Goal: Navigation & Orientation: Find specific page/section

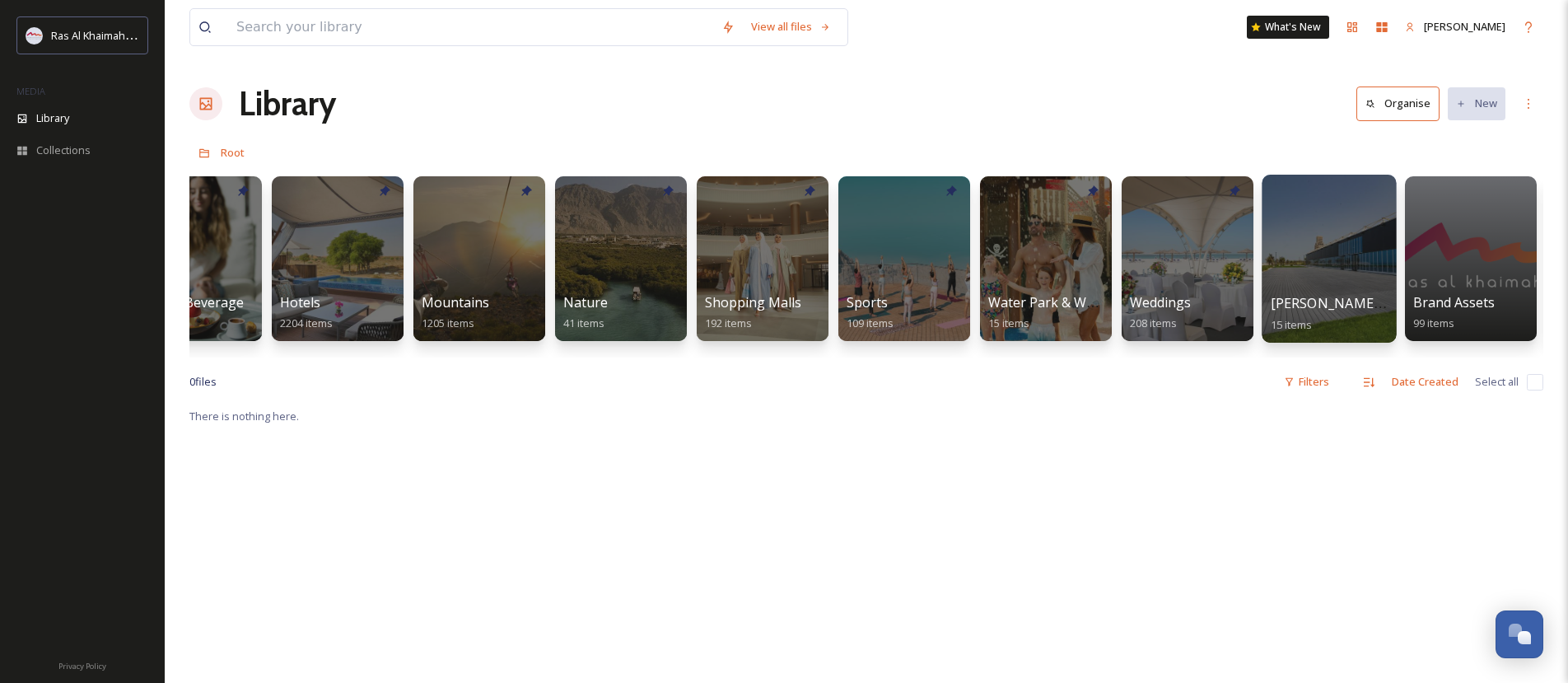
scroll to position [0, 912]
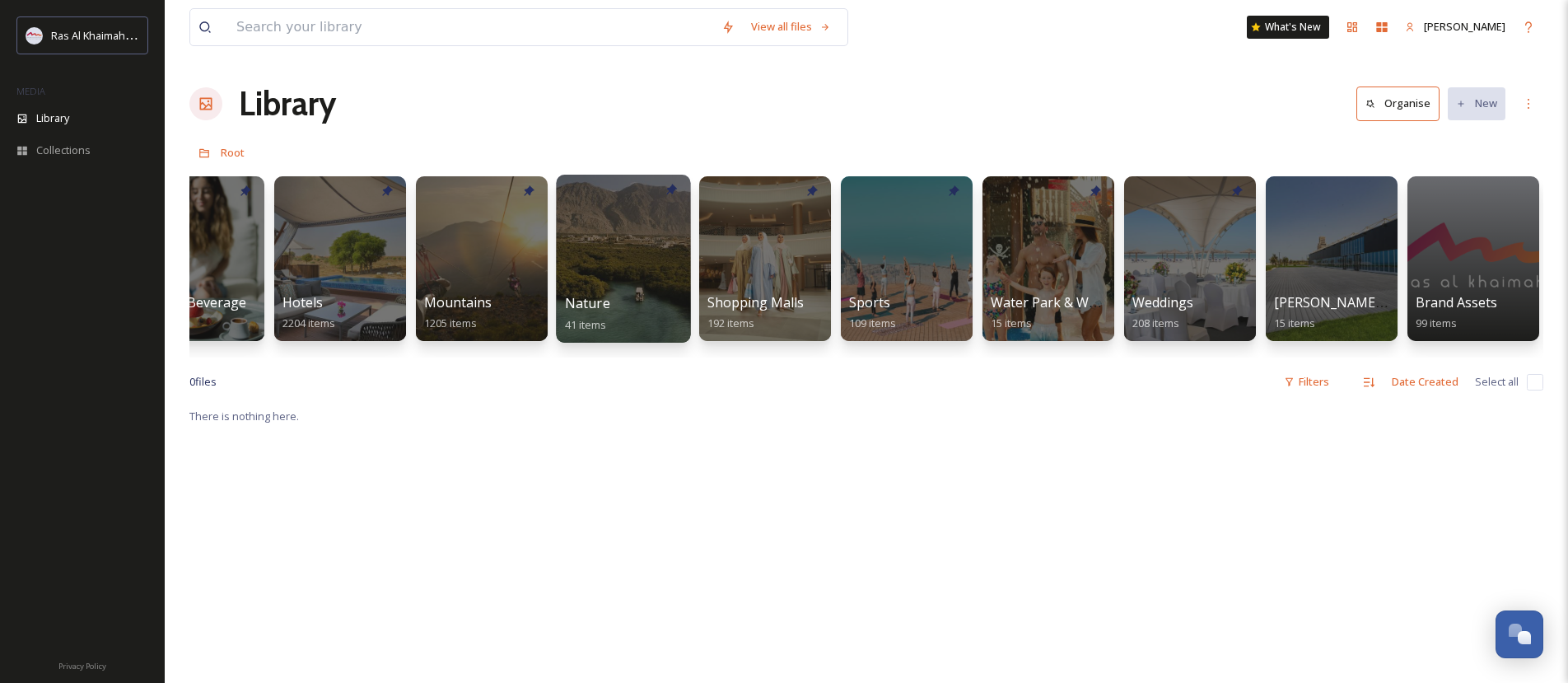
click at [611, 264] on div at bounding box center [622, 258] width 134 height 168
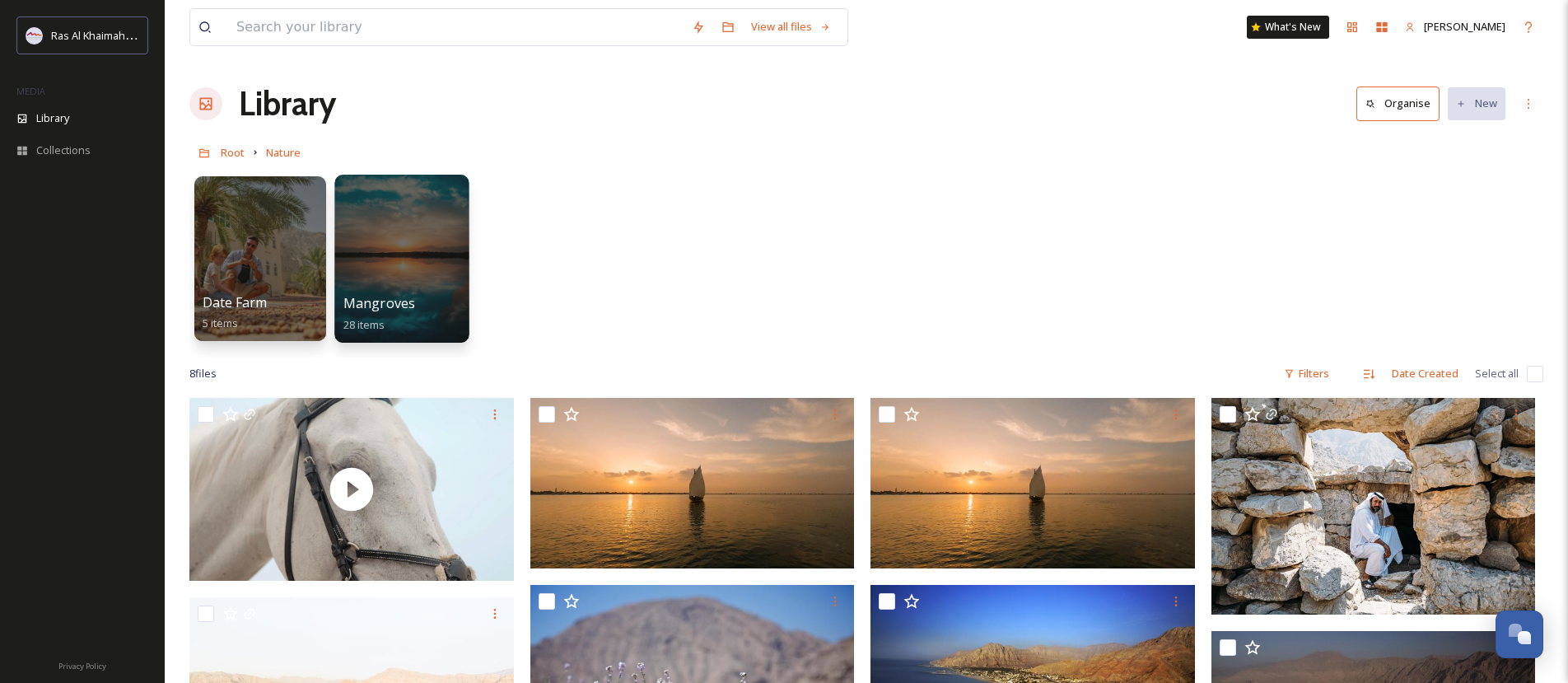
click at [377, 260] on div at bounding box center [401, 258] width 134 height 168
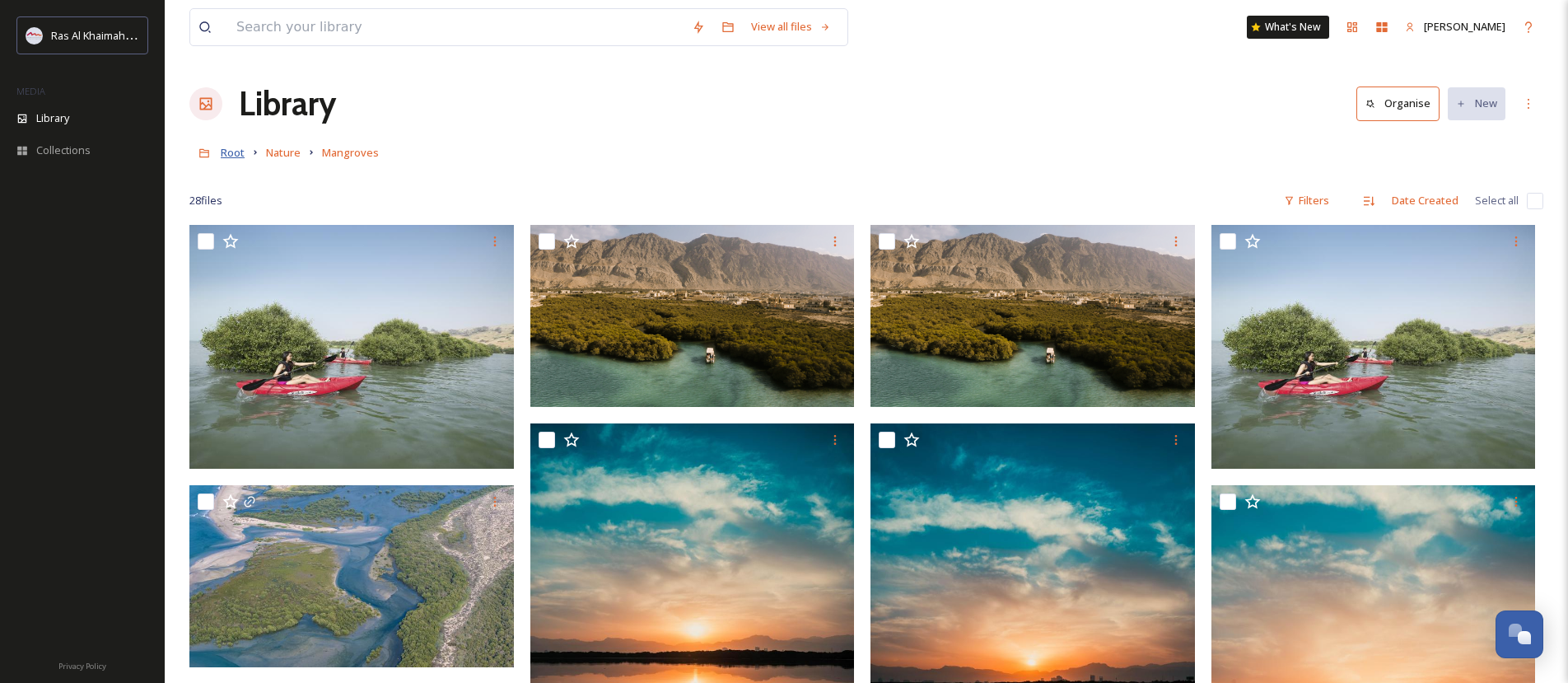
click at [233, 158] on span "Root" at bounding box center [232, 152] width 24 height 15
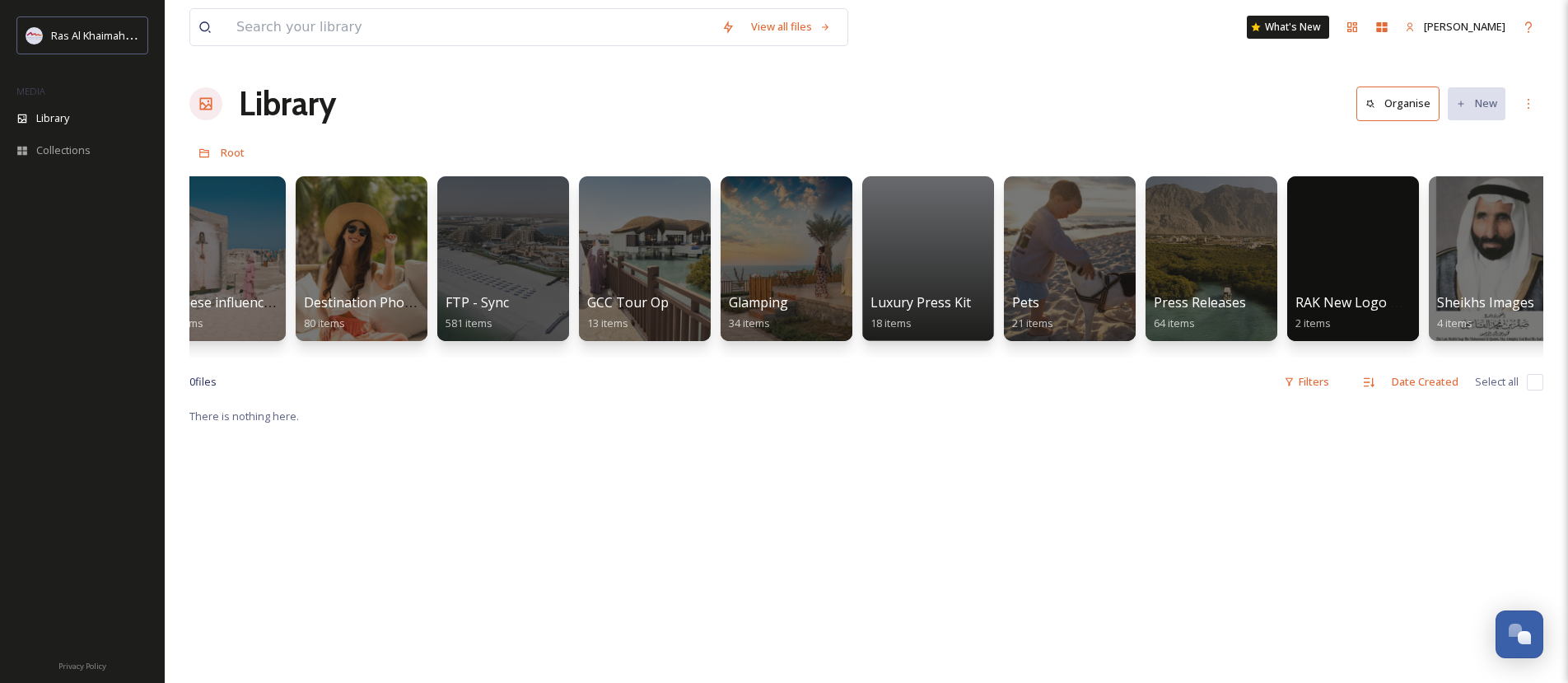
scroll to position [0, 2612]
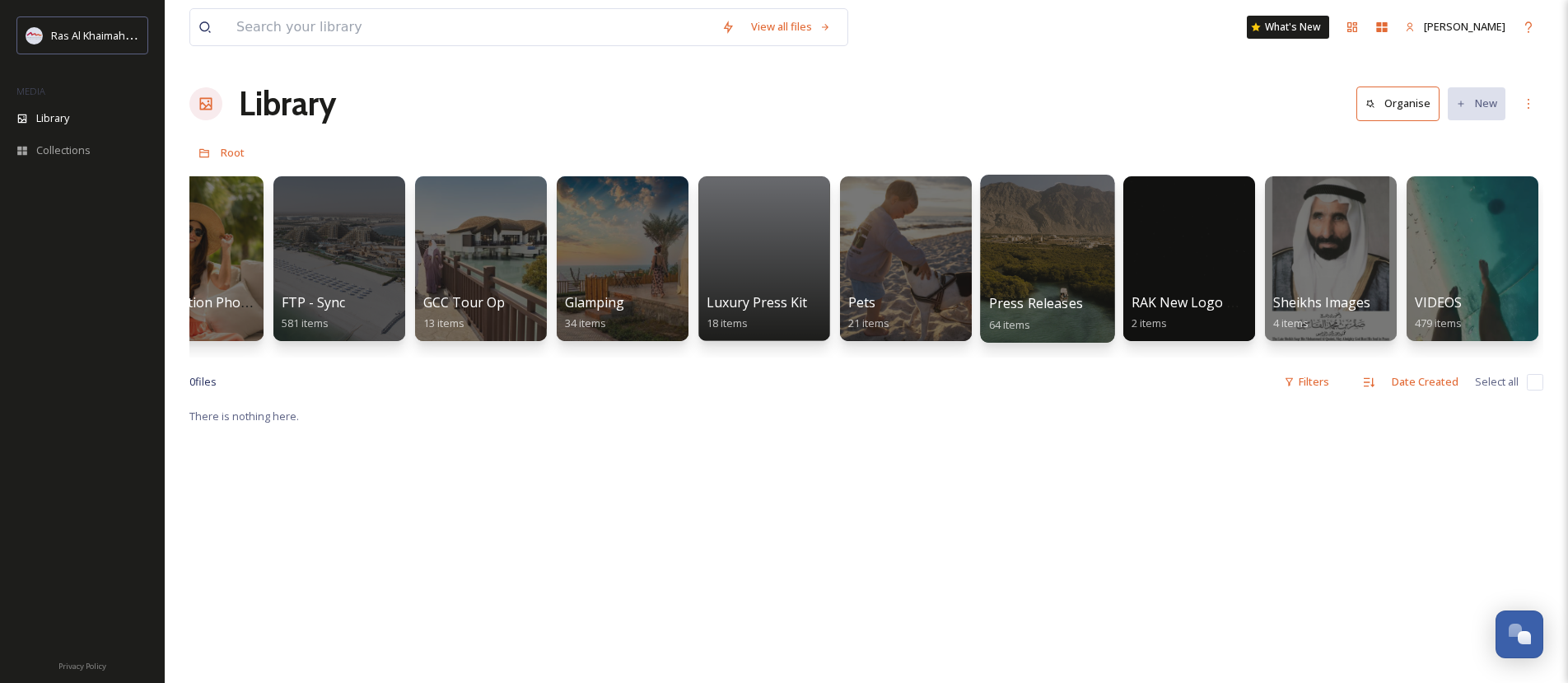
click at [1040, 254] on div at bounding box center [1046, 258] width 134 height 168
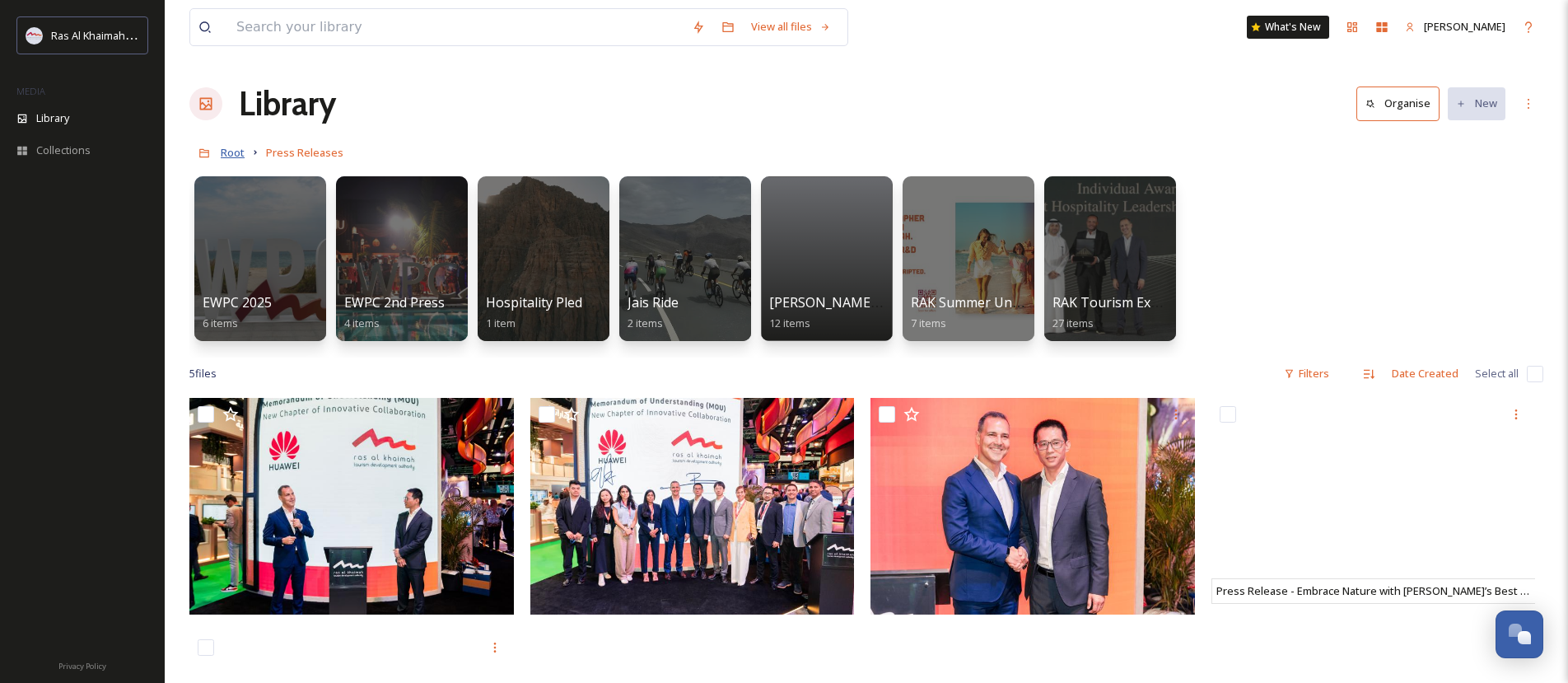
click at [237, 153] on span "Root" at bounding box center [232, 152] width 24 height 15
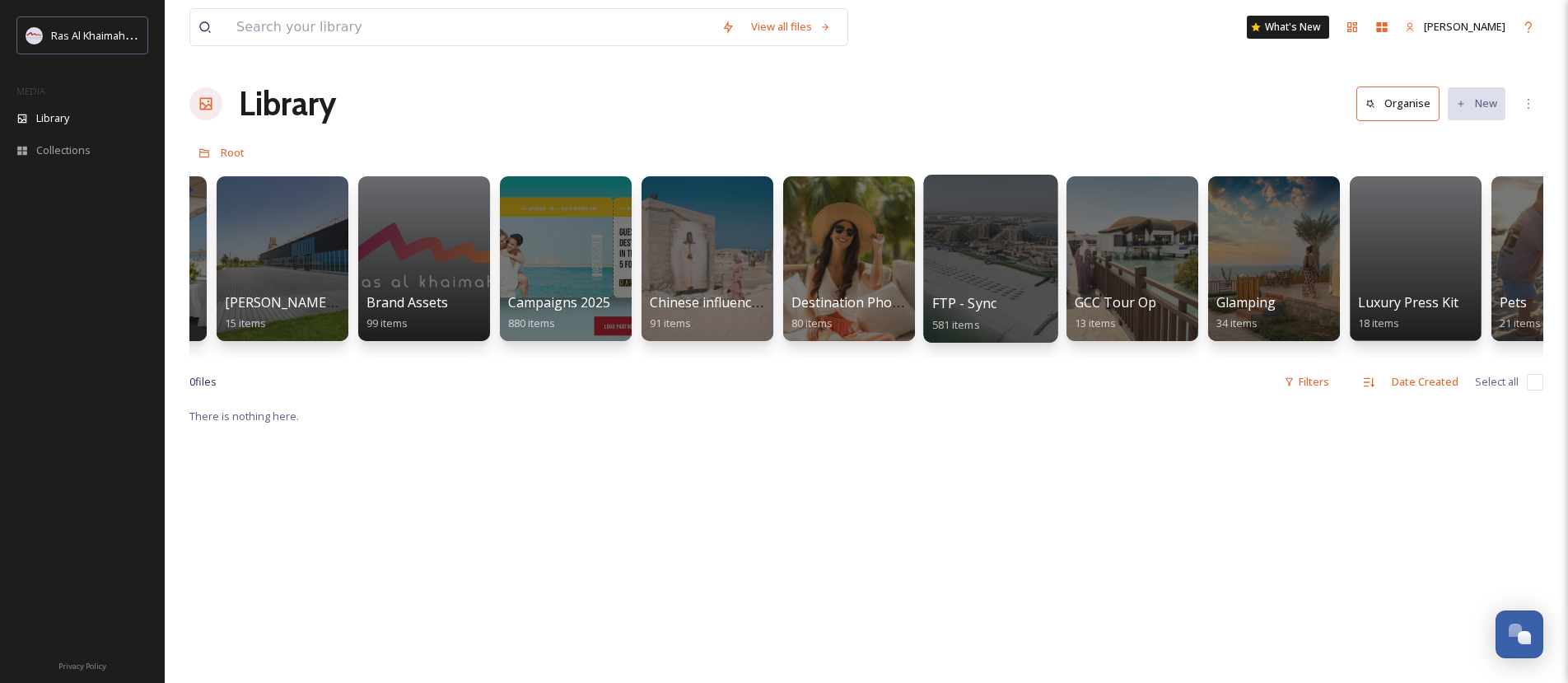
scroll to position [0, 1960]
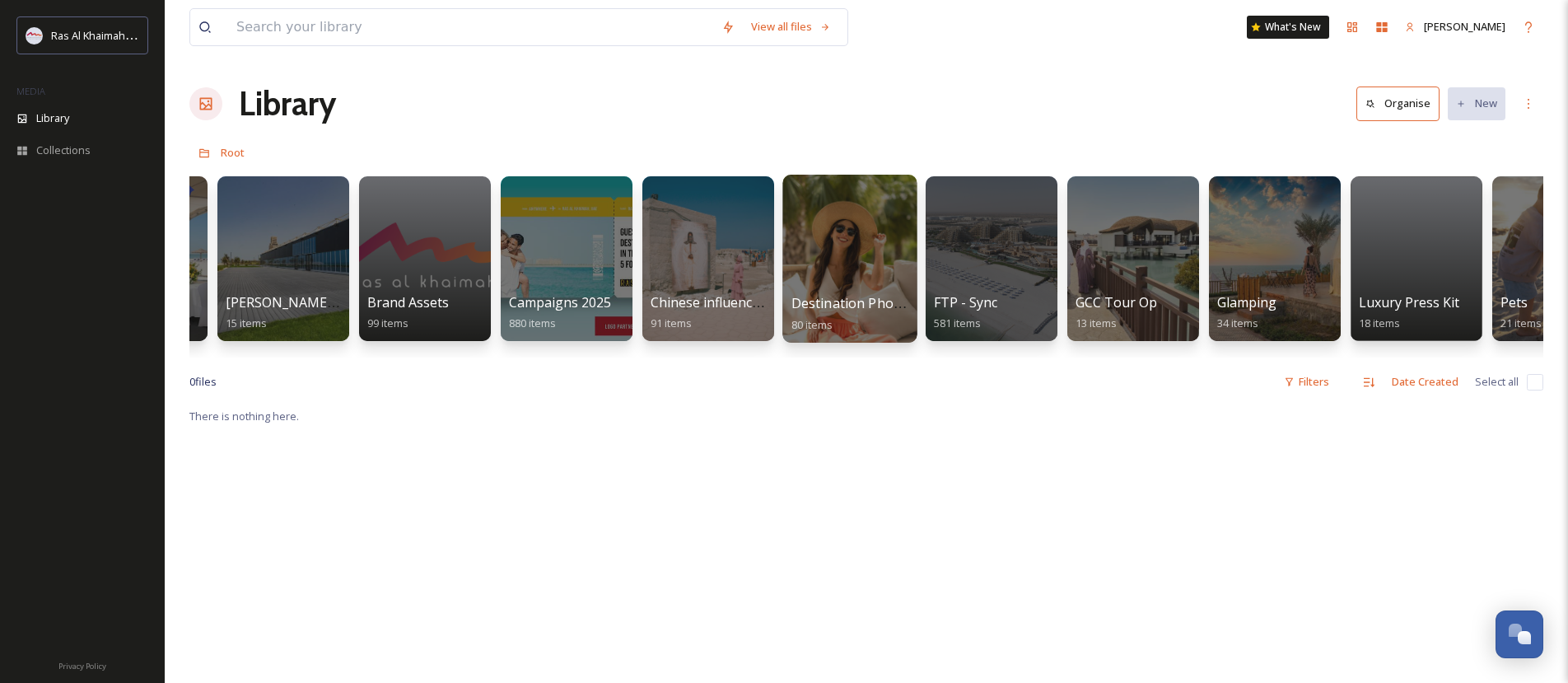
click at [872, 284] on div at bounding box center [849, 258] width 134 height 168
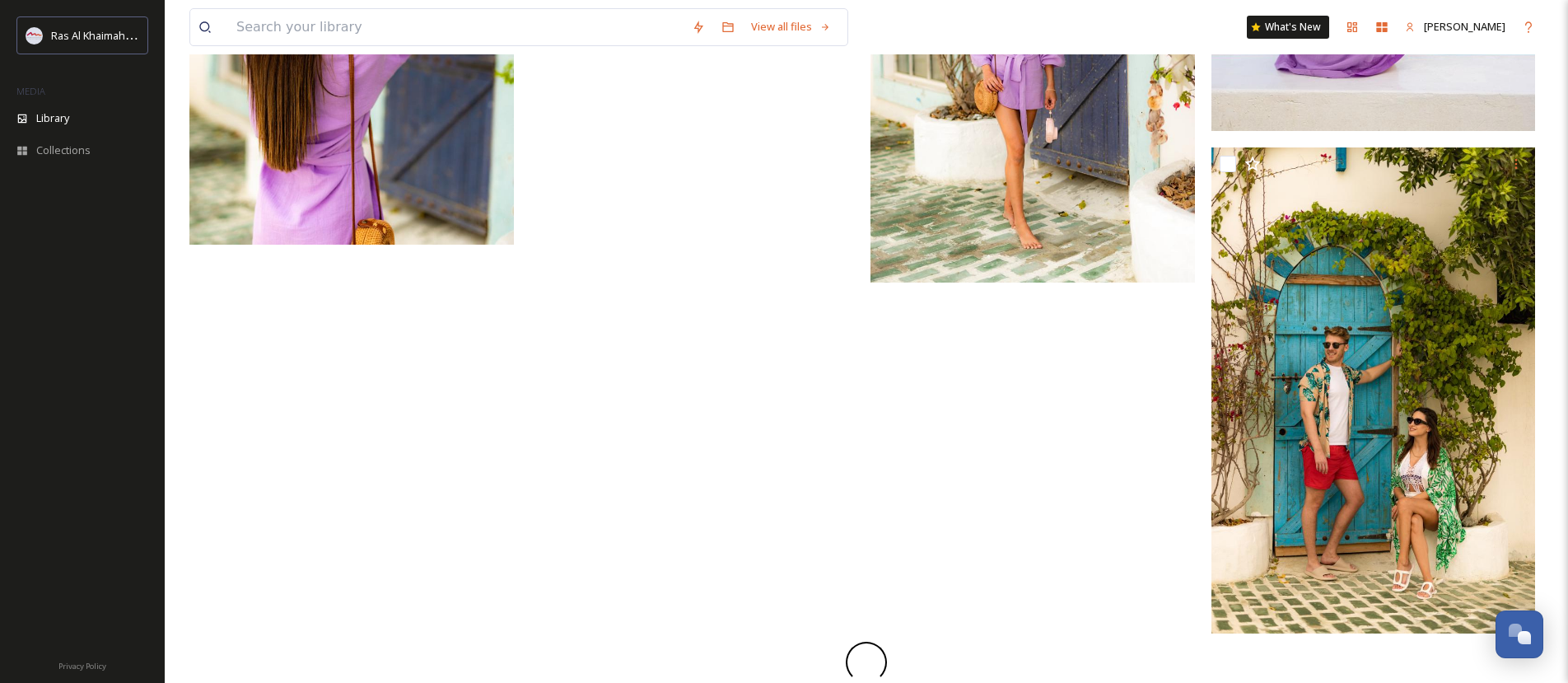
scroll to position [3444, 0]
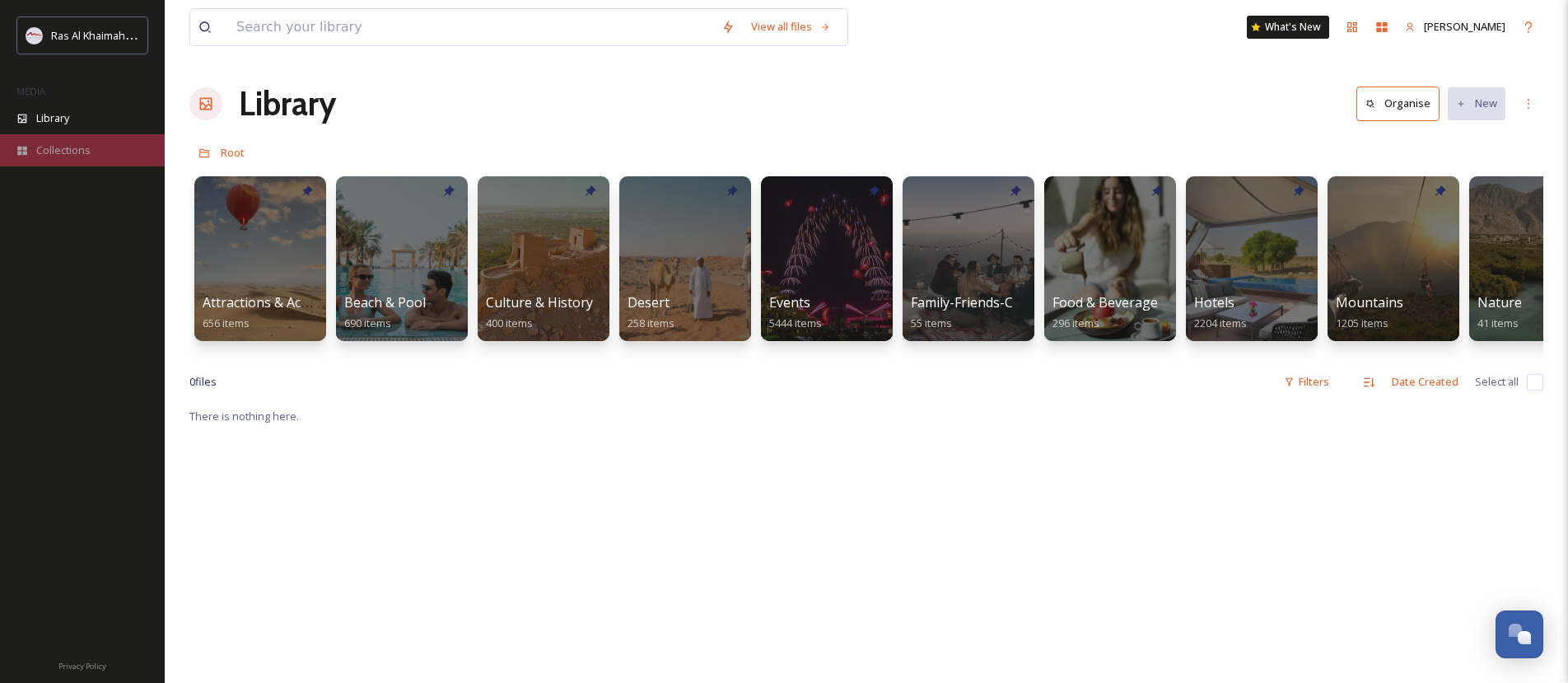
click at [77, 146] on span "Collections" at bounding box center [64, 150] width 55 height 16
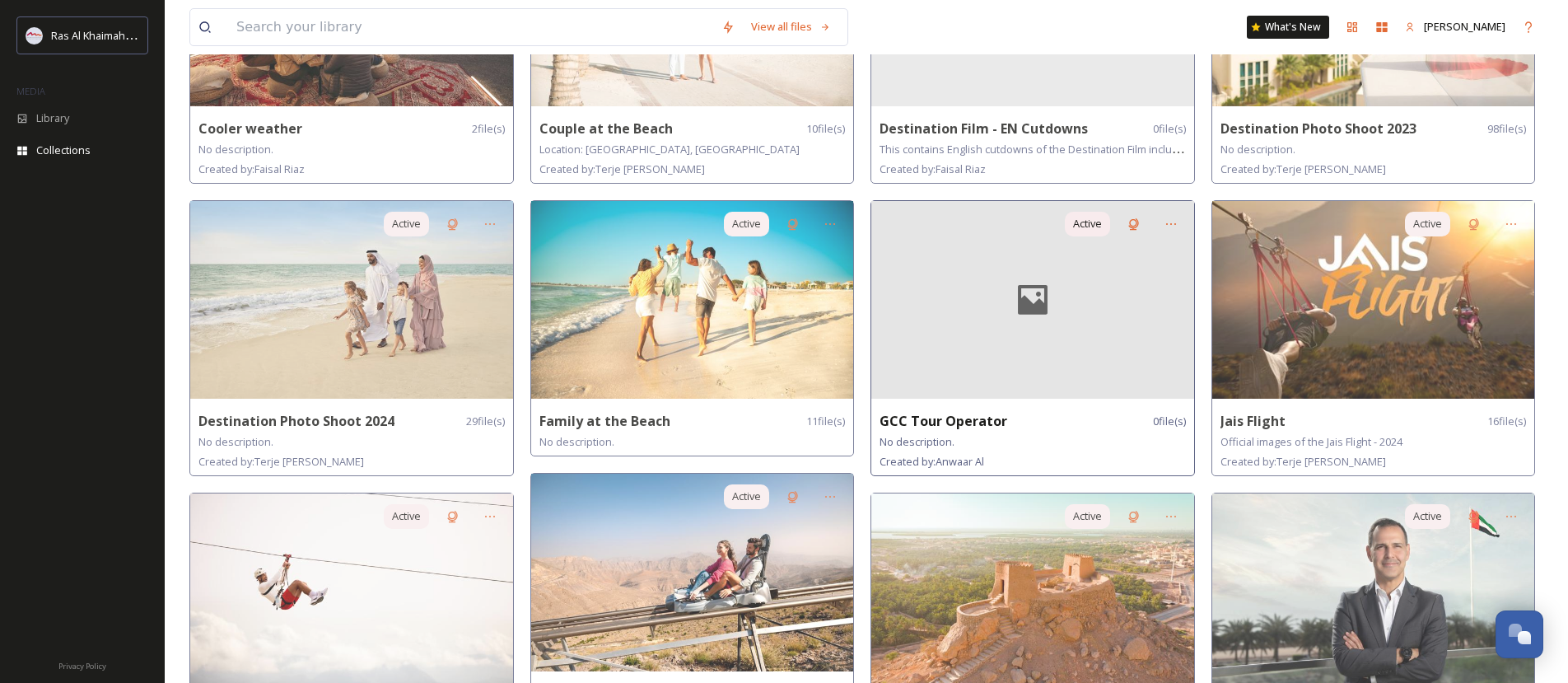
scroll to position [269, 0]
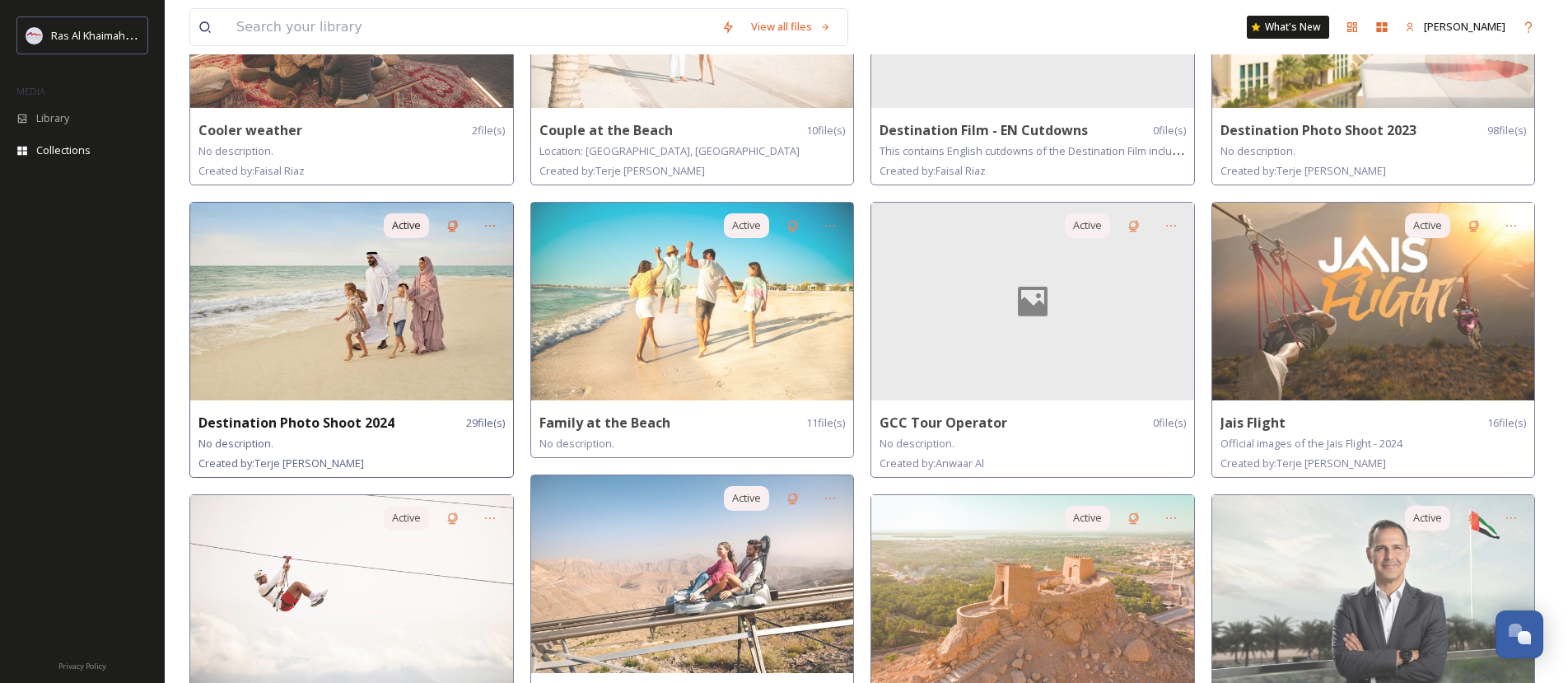
click at [357, 342] on img at bounding box center [351, 301] width 322 height 198
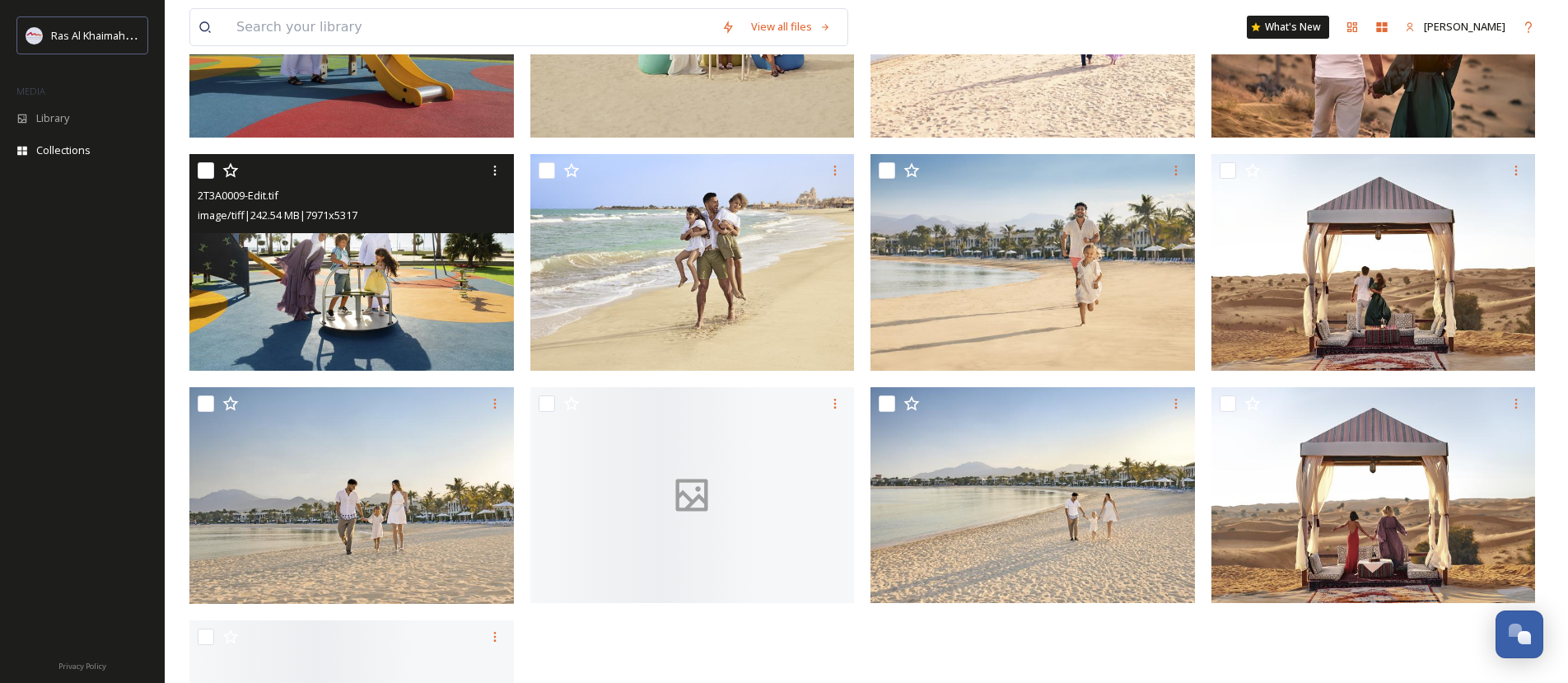
scroll to position [1442, 0]
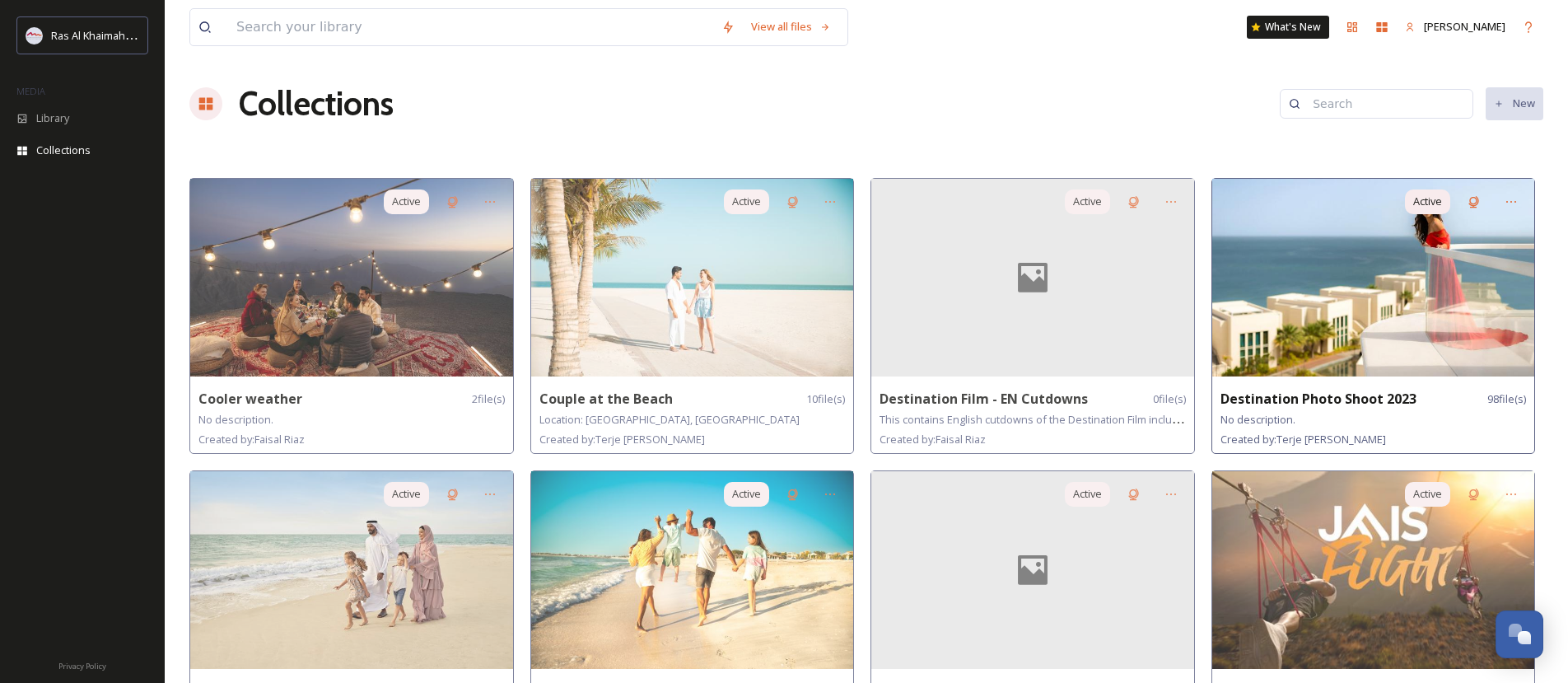
click at [1397, 271] on img at bounding box center [1373, 277] width 322 height 198
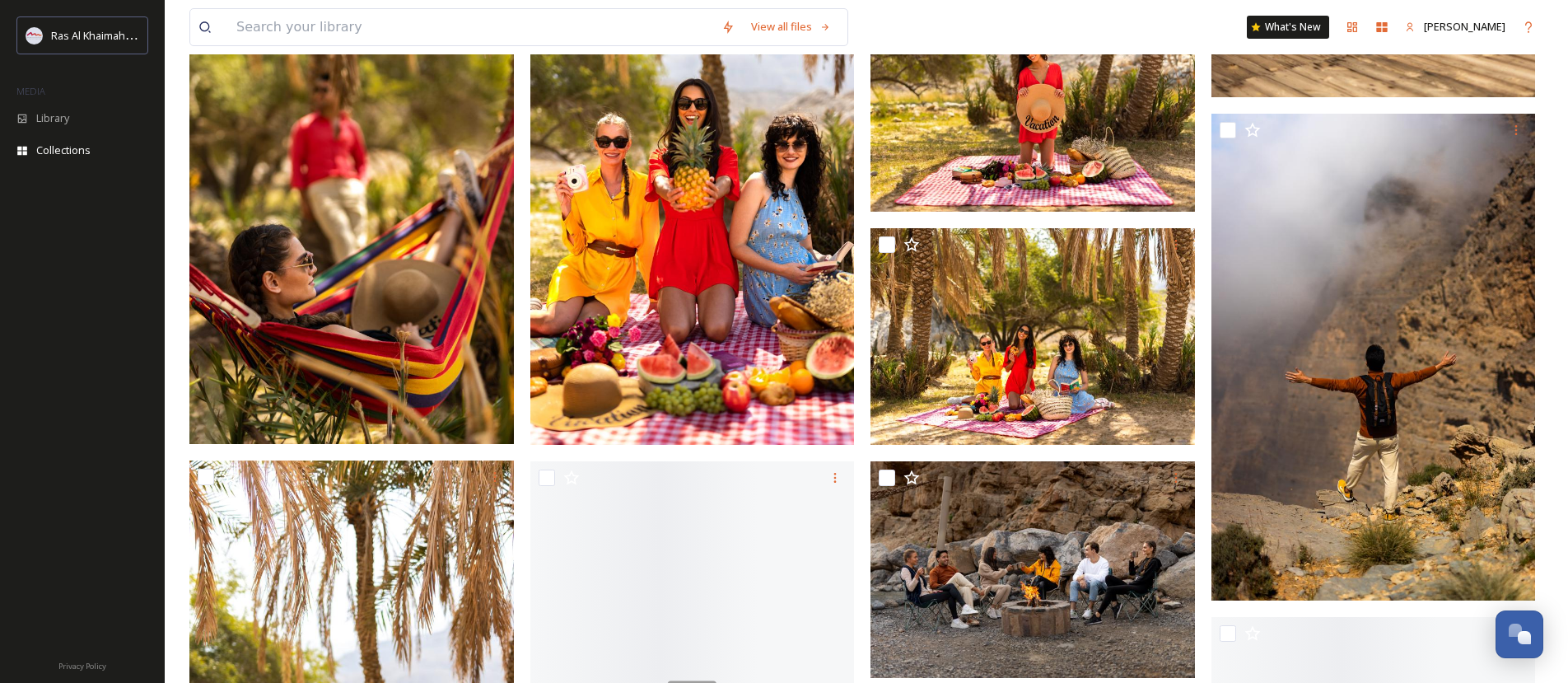
scroll to position [5772, 0]
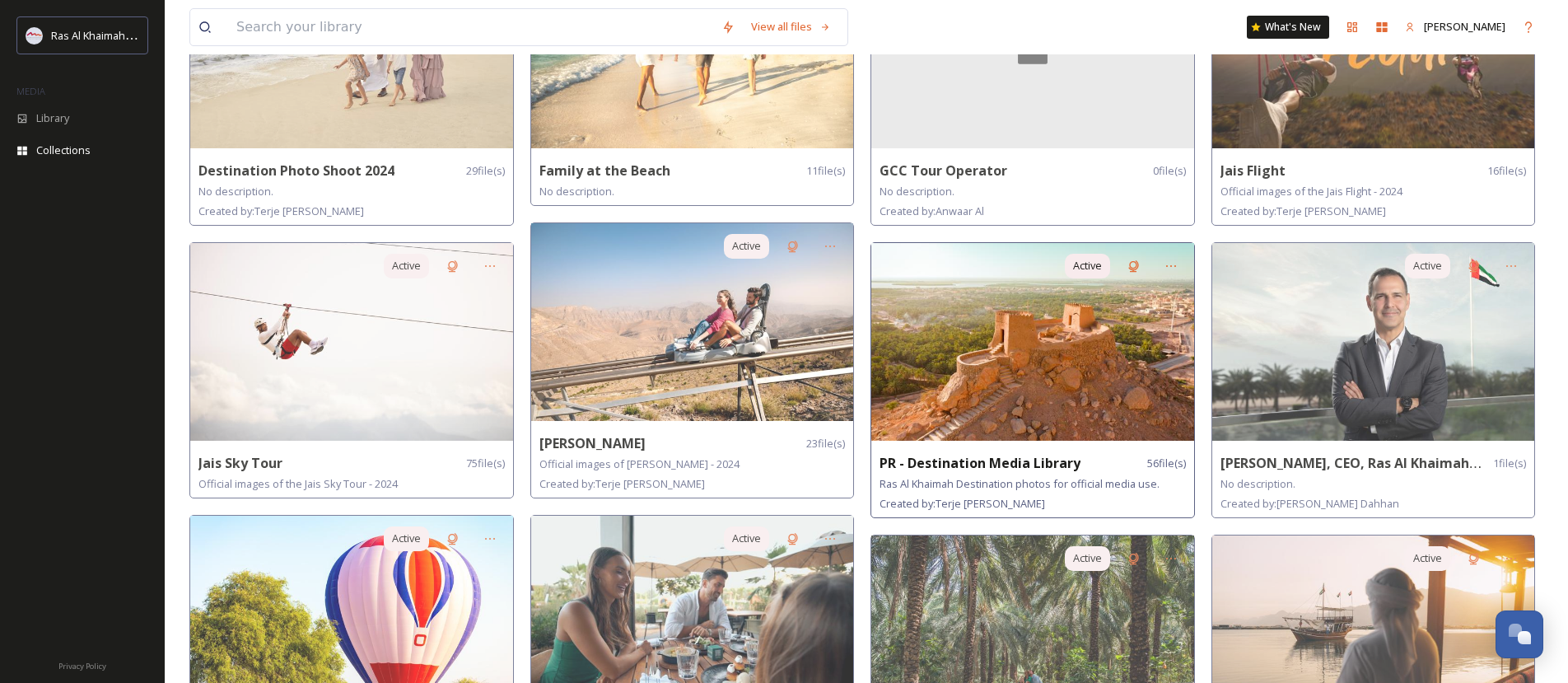
click at [1027, 469] on div "PR - Destination Media Library 56 file(s) [GEOGRAPHIC_DATA] Destination photos …" at bounding box center [1032, 483] width 322 height 69
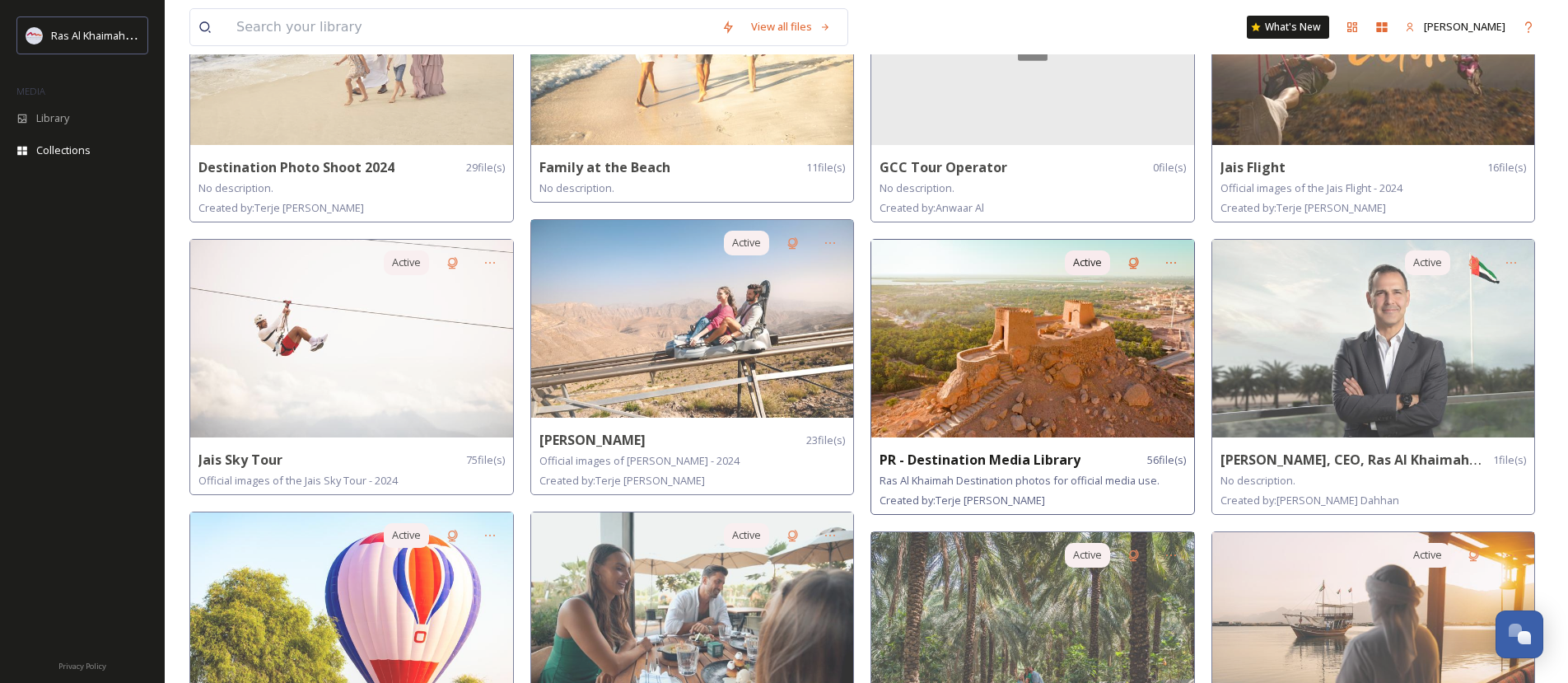
click at [1009, 459] on strong "PR - Destination Media Library" at bounding box center [979, 460] width 201 height 18
click at [1000, 383] on img at bounding box center [1032, 338] width 322 height 198
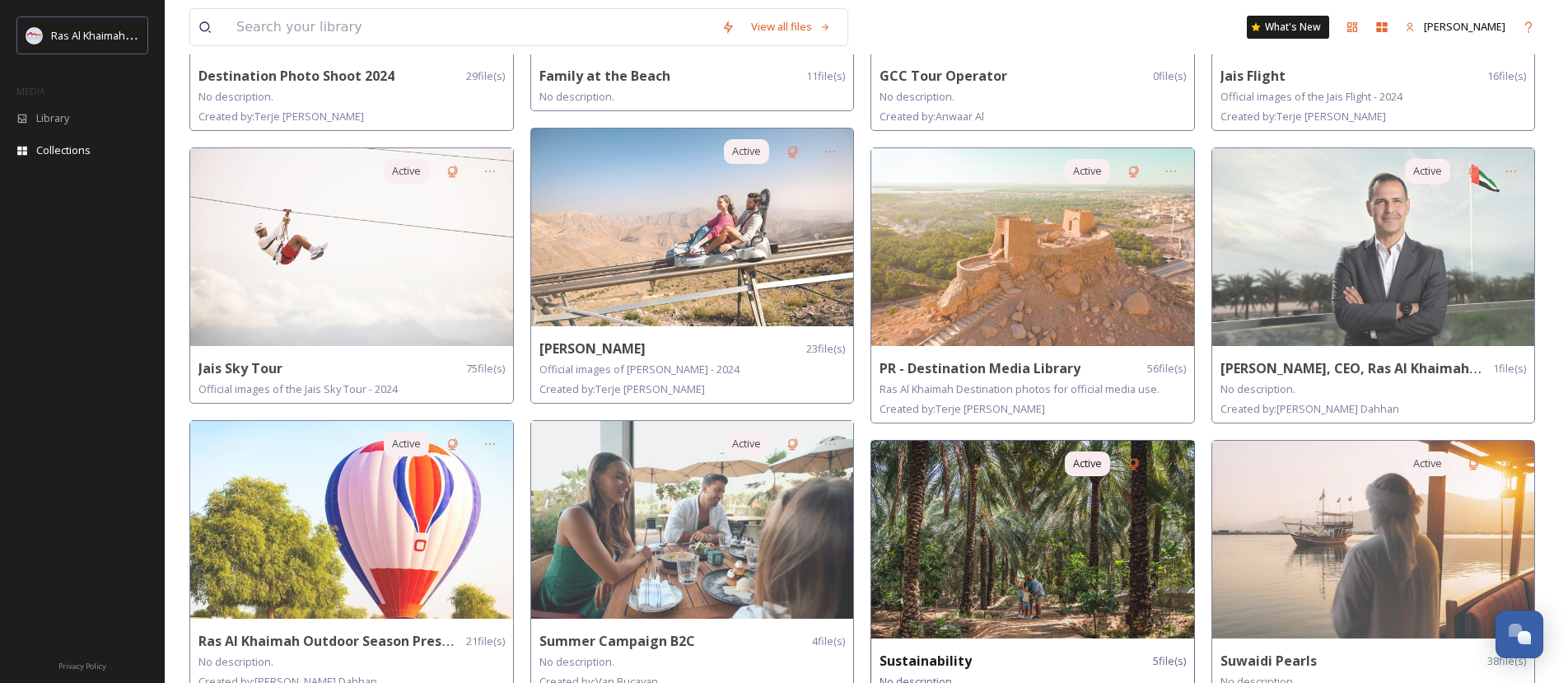
scroll to position [614, 0]
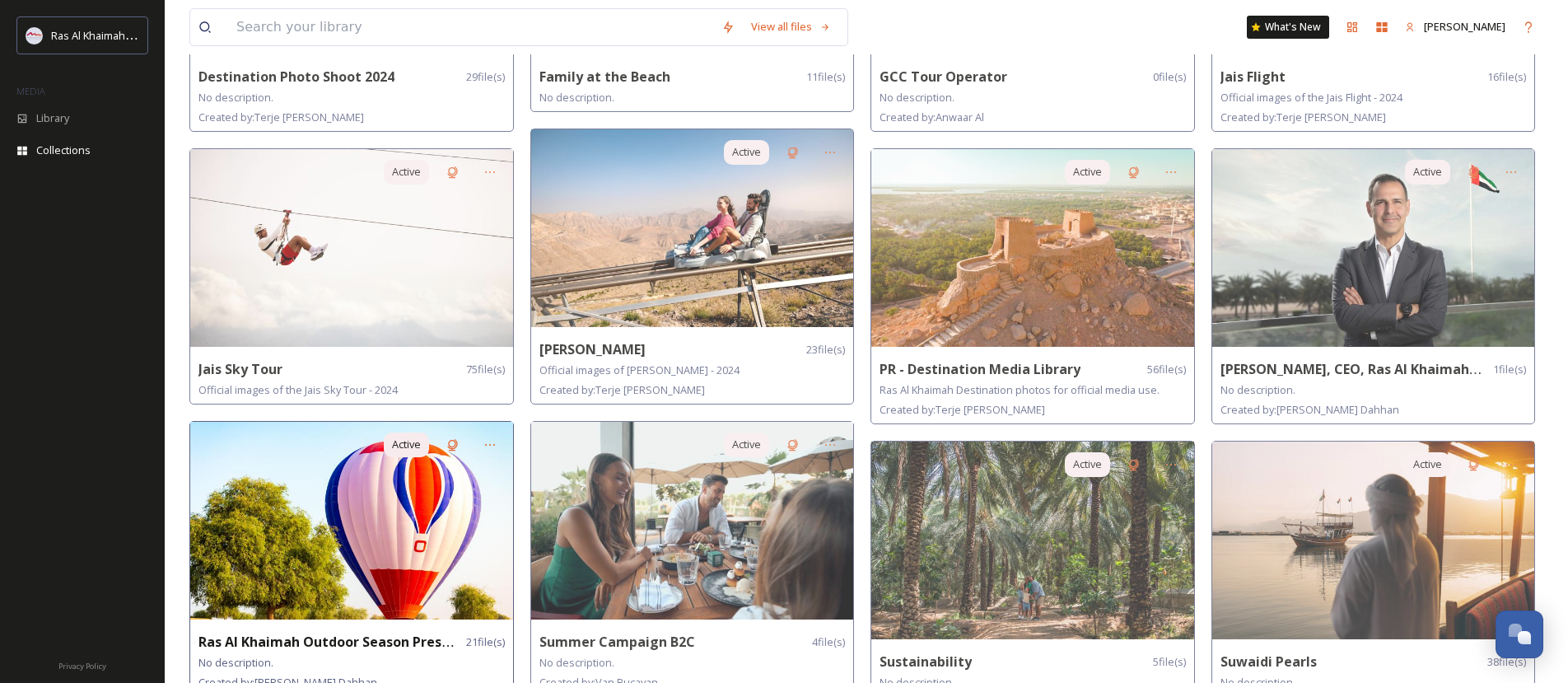
click at [336, 535] on img at bounding box center [351, 520] width 322 height 198
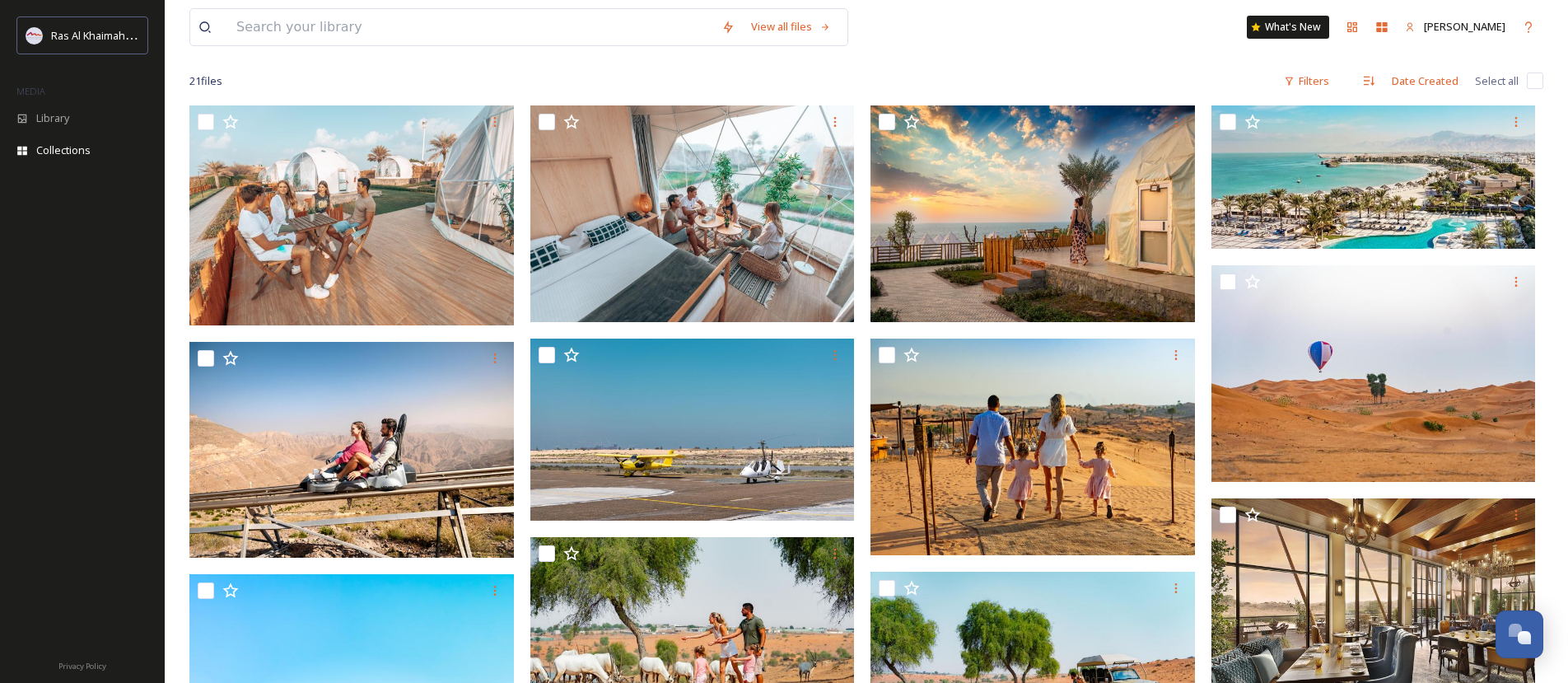
scroll to position [165, 0]
